Goal: Check status: Check status

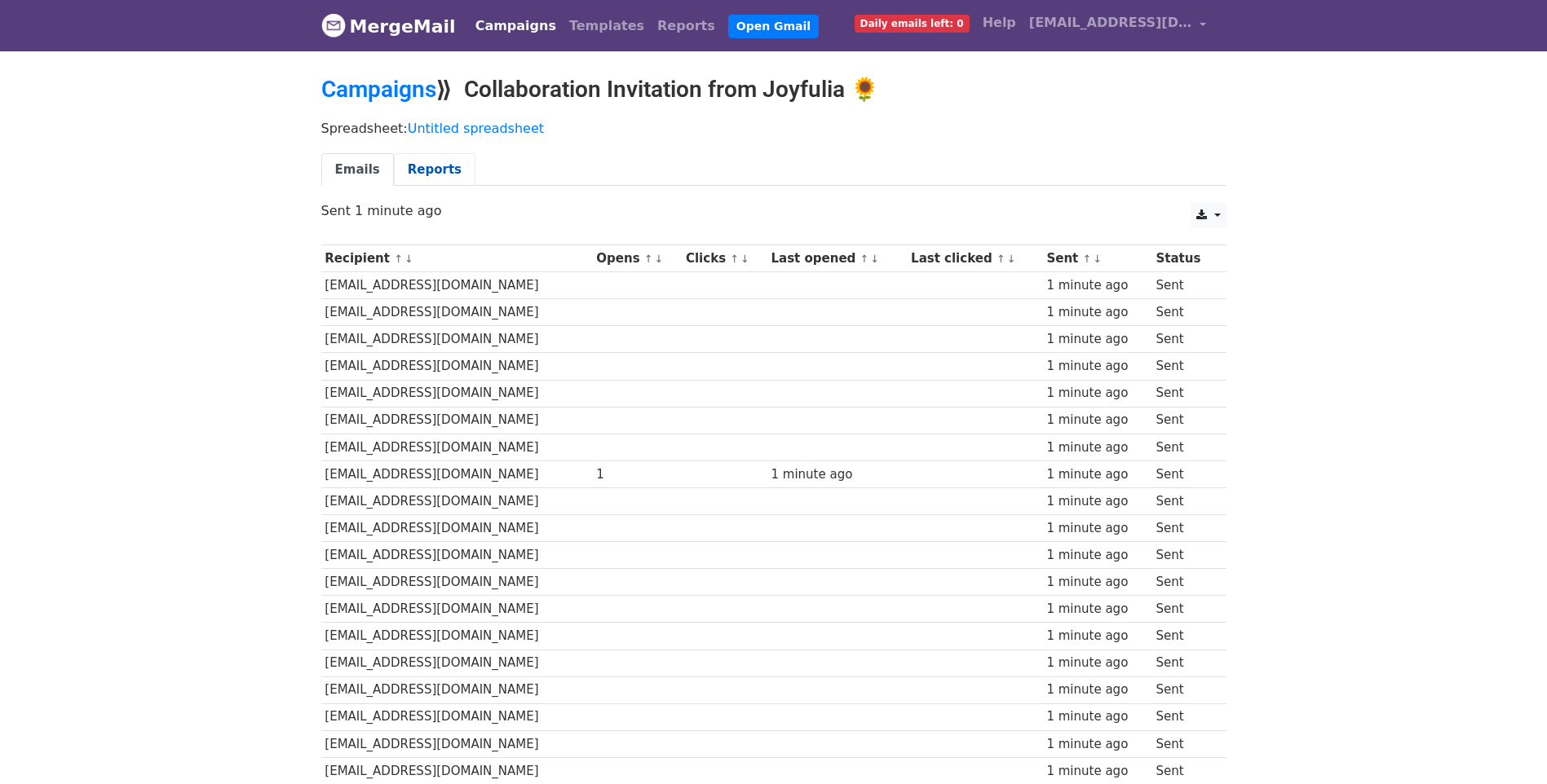
click at [433, 166] on link "Reports" at bounding box center [435, 170] width 82 height 33
